Goal: Task Accomplishment & Management: Complete application form

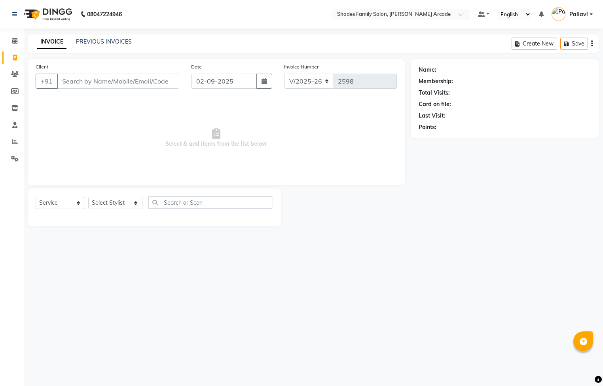
select select "5538"
select select "service"
click at [60, 85] on input "Client" at bounding box center [118, 81] width 122 height 15
type input "9902274019"
click at [155, 79] on span "Add Client" at bounding box center [158, 81] width 31 height 8
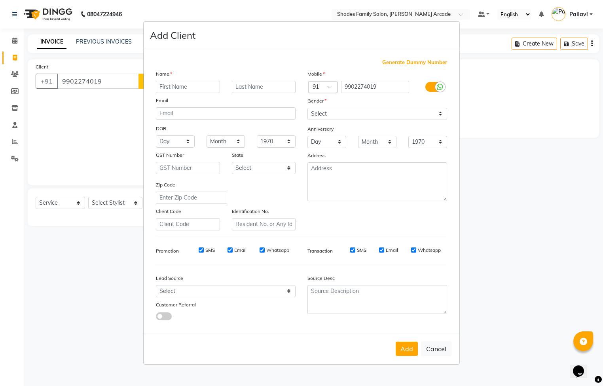
click at [172, 82] on input "text" at bounding box center [188, 87] width 64 height 12
type input "Mamata"
click at [314, 117] on select "Select [DEMOGRAPHIC_DATA] [DEMOGRAPHIC_DATA] Other Prefer Not To Say" at bounding box center [377, 114] width 140 height 12
select select "[DEMOGRAPHIC_DATA]"
click at [307, 108] on select "Select [DEMOGRAPHIC_DATA] [DEMOGRAPHIC_DATA] Other Prefer Not To Say" at bounding box center [377, 114] width 140 height 12
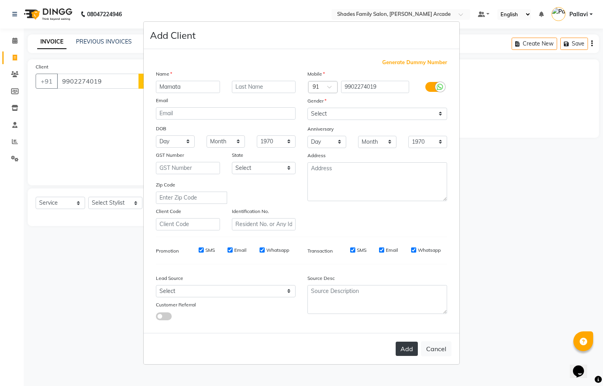
click at [399, 348] on button "Add" at bounding box center [406, 348] width 22 height 14
type input "99******19"
select select
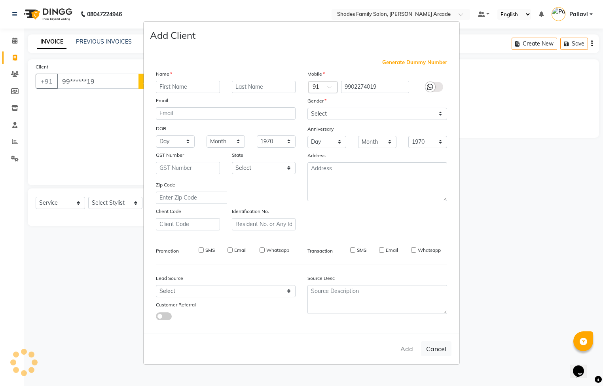
select select
checkbox input "false"
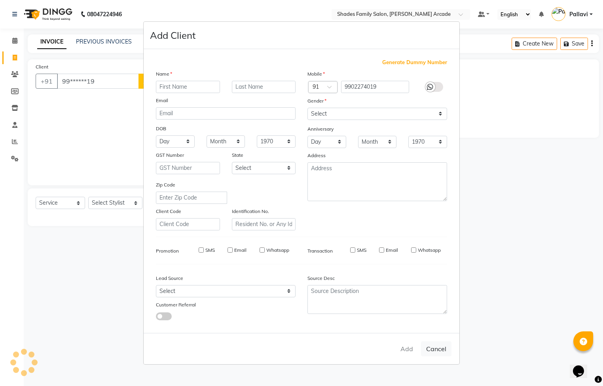
checkbox input "false"
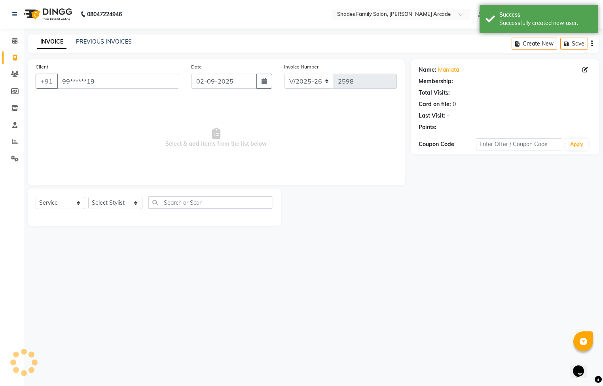
click at [126, 209] on div "Select Service Product Membership Package Voucher Prepaid Gift Card Select Styl…" at bounding box center [154, 205] width 237 height 19
click at [126, 191] on div "Select Service Product Membership Package Voucher Prepaid Gift Card Select Styl…" at bounding box center [154, 207] width 253 height 38
click at [126, 202] on select "Select Stylist Admin [PERSON_NAME] [PERSON_NAME] [PERSON_NAME] Danish [PERSON_N…" at bounding box center [115, 203] width 54 height 12
click at [88, 197] on select "Select Stylist Admin [PERSON_NAME] [PERSON_NAME] [PERSON_NAME] Danish [PERSON_N…" at bounding box center [115, 203] width 54 height 12
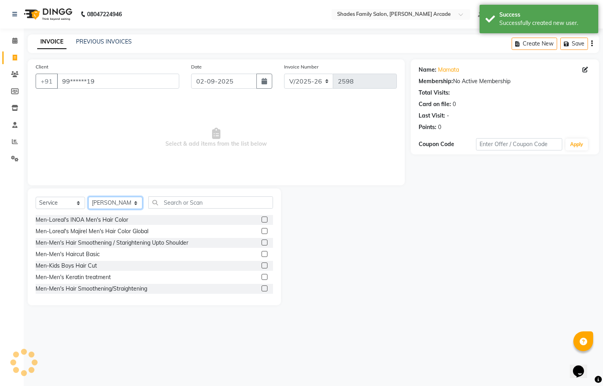
click at [115, 202] on select "Select Stylist Admin [PERSON_NAME] [PERSON_NAME] [PERSON_NAME] Danish [PERSON_N…" at bounding box center [115, 203] width 54 height 12
select select "87584"
click at [88, 197] on select "Select Stylist Admin [PERSON_NAME] [PERSON_NAME] [PERSON_NAME] Danish [PERSON_N…" at bounding box center [115, 203] width 54 height 12
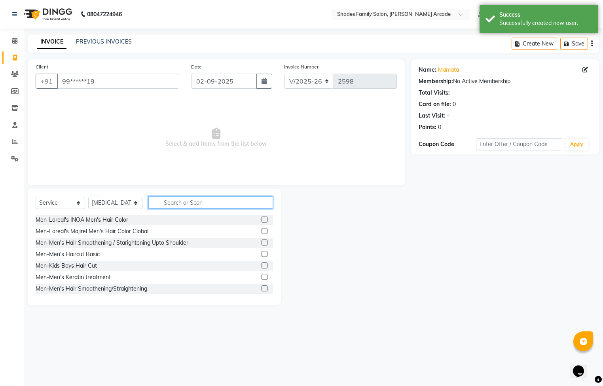
click at [159, 208] on input "text" at bounding box center [210, 202] width 125 height 12
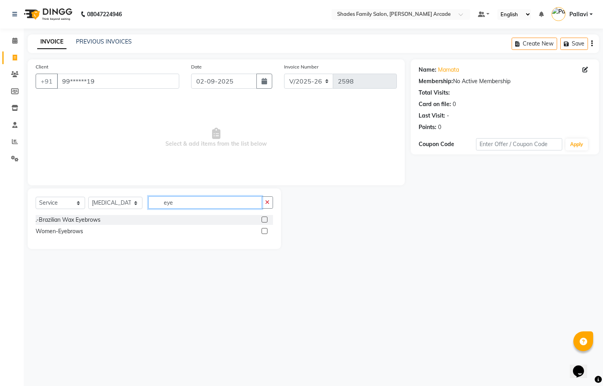
type input "eye"
click at [266, 231] on label at bounding box center [264, 231] width 6 height 6
click at [266, 231] on input "checkbox" at bounding box center [263, 231] width 5 height 5
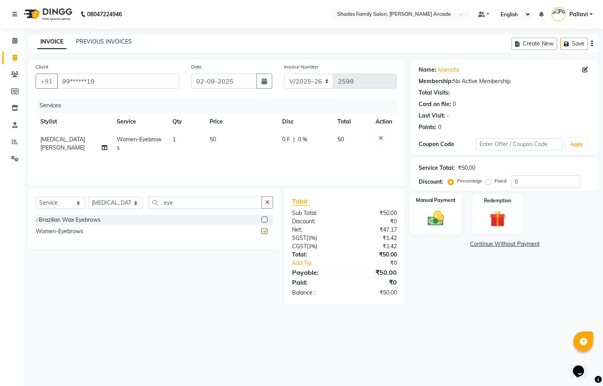
checkbox input "false"
click at [448, 231] on div "Manual Payment" at bounding box center [435, 213] width 52 height 41
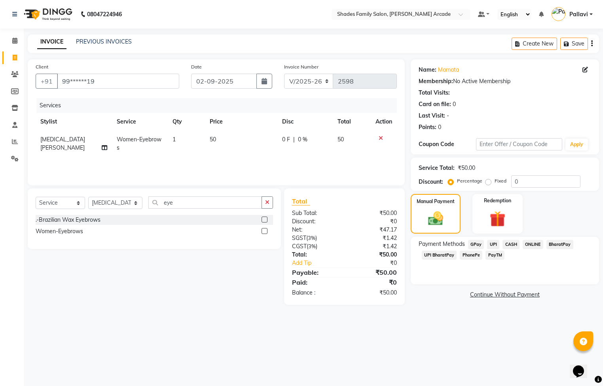
click at [510, 242] on span "CASH" at bounding box center [510, 244] width 17 height 9
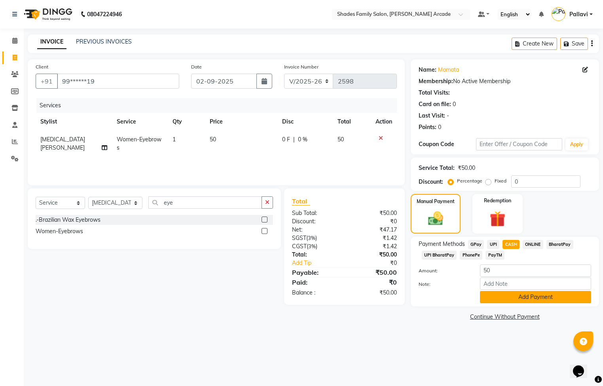
click at [503, 300] on button "Add Payment" at bounding box center [535, 297] width 111 height 12
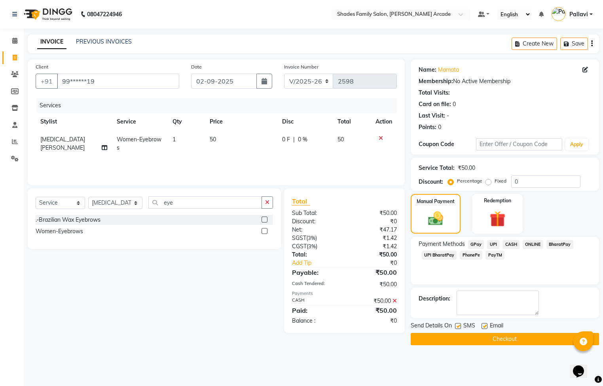
click at [484, 342] on button "Checkout" at bounding box center [504, 339] width 188 height 12
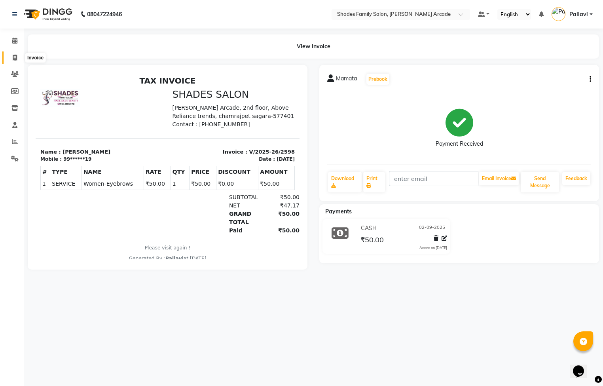
click at [17, 61] on span at bounding box center [15, 57] width 14 height 9
select select "5538"
select select "service"
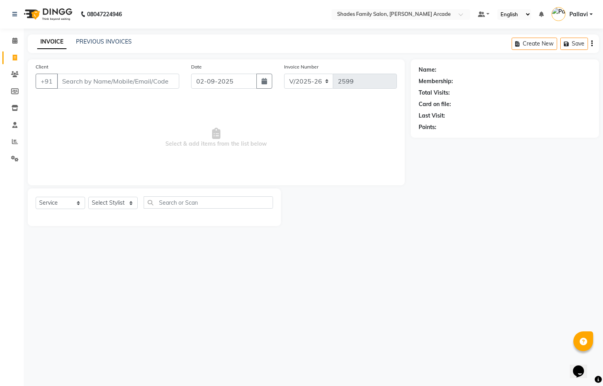
click at [115, 45] on div "PREVIOUS INVOICES" at bounding box center [104, 42] width 56 height 8
click at [115, 38] on link "PREVIOUS INVOICES" at bounding box center [104, 41] width 56 height 7
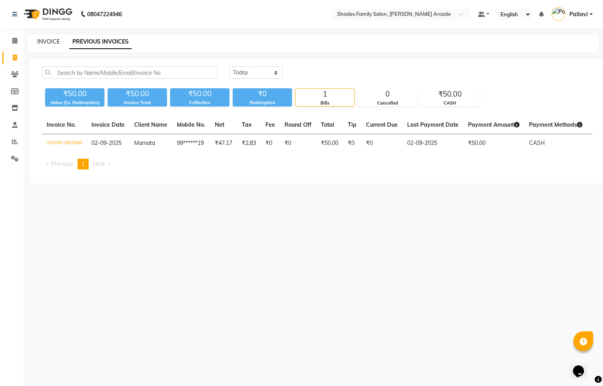
click at [45, 43] on link "INVOICE" at bounding box center [48, 41] width 23 height 7
select select "5538"
select select "service"
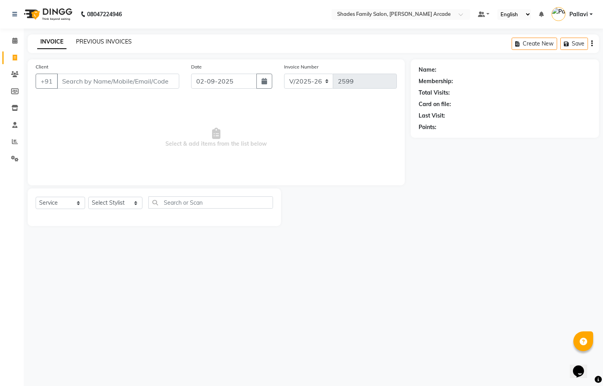
click at [83, 42] on link "PREVIOUS INVOICES" at bounding box center [104, 41] width 56 height 7
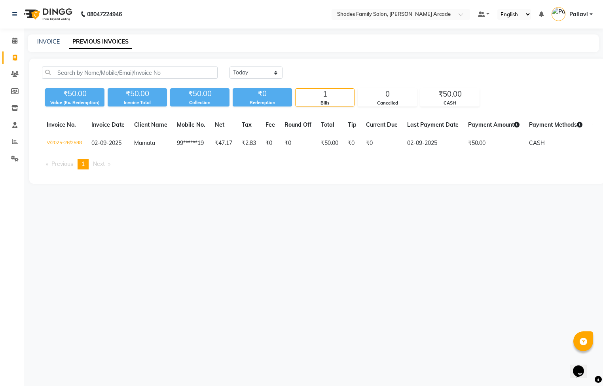
click at [44, 37] on div "INVOICE PREVIOUS INVOICES" at bounding box center [313, 43] width 571 height 18
click at [43, 40] on link "INVOICE" at bounding box center [48, 41] width 23 height 7
select select "5538"
select select "service"
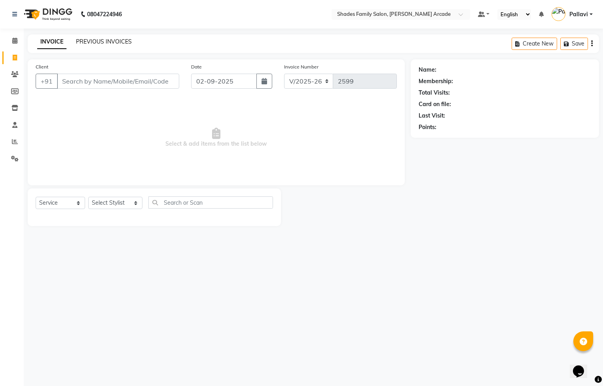
click at [78, 38] on link "PREVIOUS INVOICES" at bounding box center [104, 41] width 56 height 7
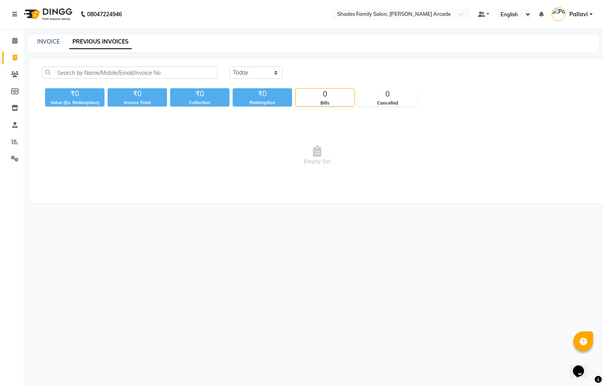
click at [37, 38] on div "INVOICE" at bounding box center [48, 42] width 23 height 8
click at [51, 40] on link "INVOICE" at bounding box center [48, 41] width 23 height 7
select select "service"
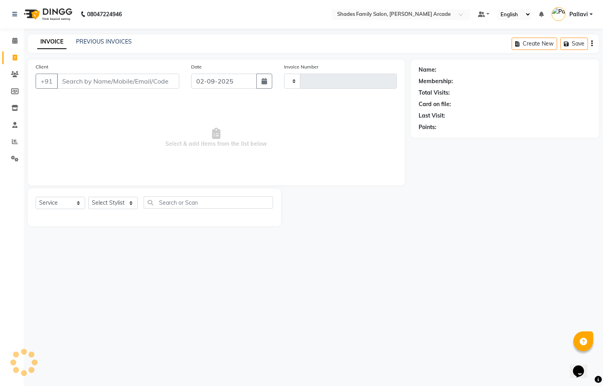
type input "2599"
select select "5538"
